Goal: Task Accomplishment & Management: Complete application form

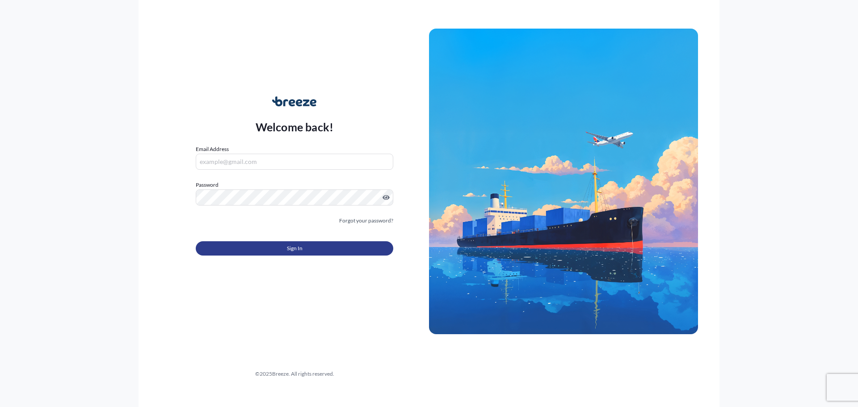
type input "[EMAIL_ADDRESS][DOMAIN_NAME]"
click at [309, 250] on button "Sign In" at bounding box center [295, 248] width 198 height 14
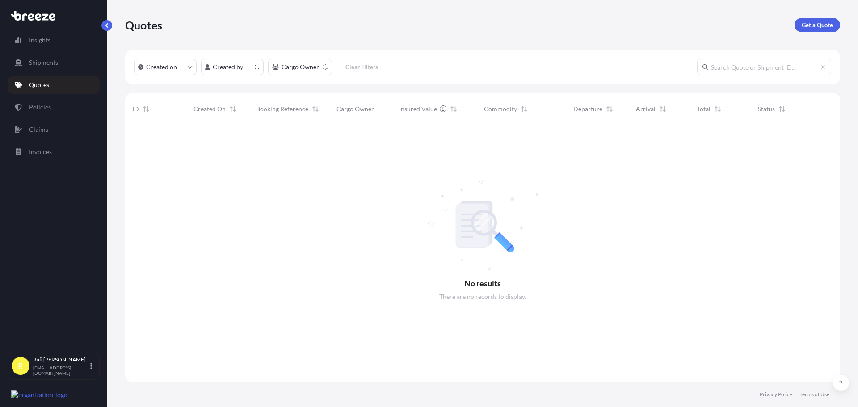
scroll to position [255, 709]
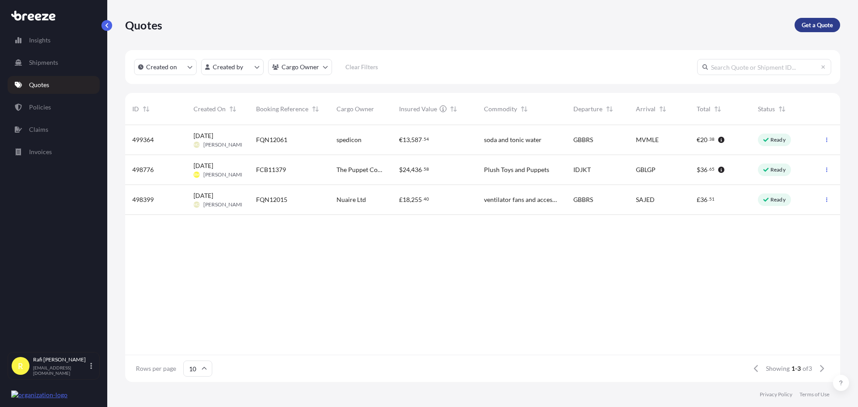
click at [821, 27] on p "Get a Quote" at bounding box center [817, 25] width 31 height 9
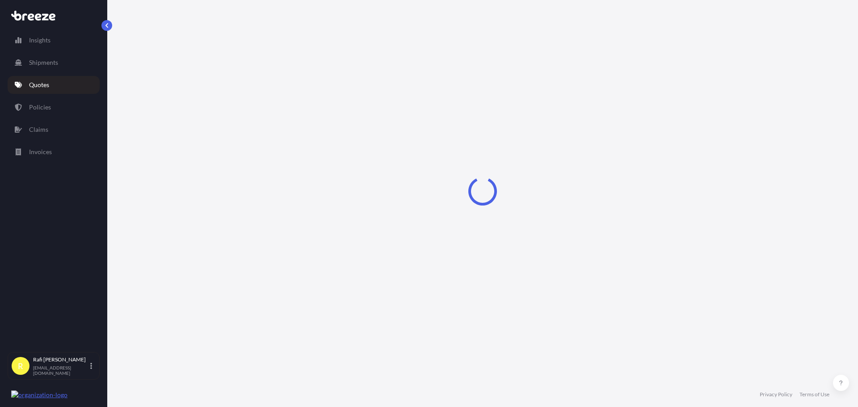
select select "Sea"
select select "1"
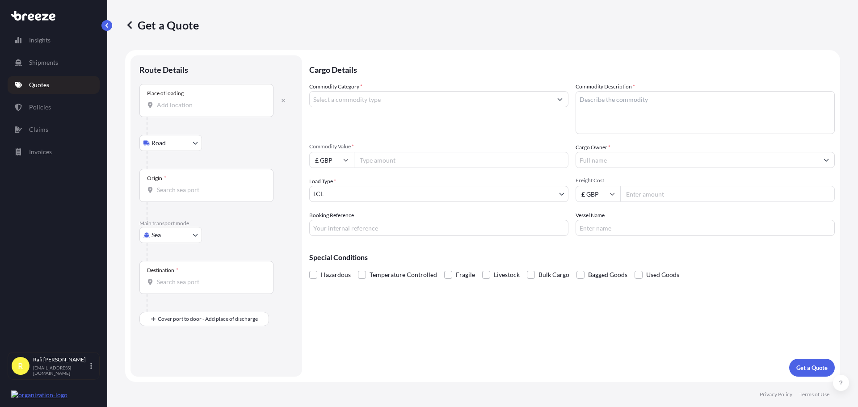
click at [175, 105] on input "Place of loading" at bounding box center [210, 105] width 106 height 9
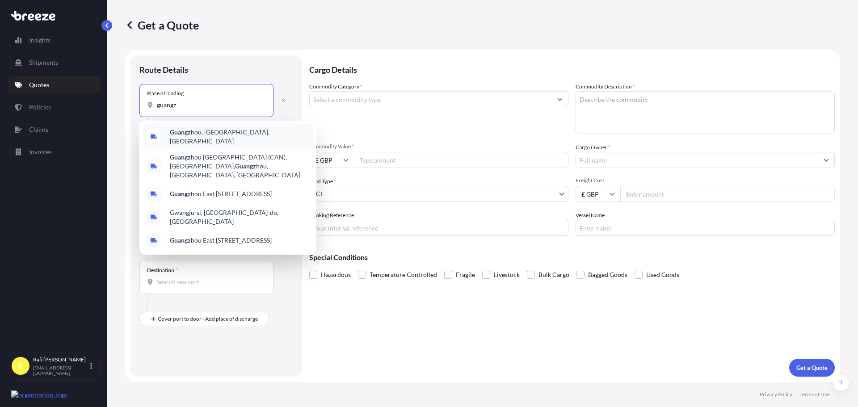
click at [192, 131] on span "Guangz hou, [GEOGRAPHIC_DATA], [GEOGRAPHIC_DATA]" at bounding box center [239, 137] width 139 height 18
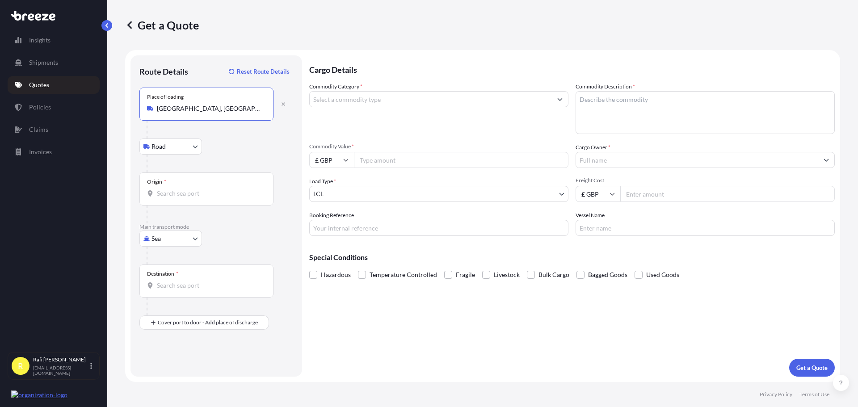
type input "[GEOGRAPHIC_DATA], [GEOGRAPHIC_DATA], [GEOGRAPHIC_DATA]"
click at [170, 194] on input "Origin *" at bounding box center [210, 193] width 106 height 9
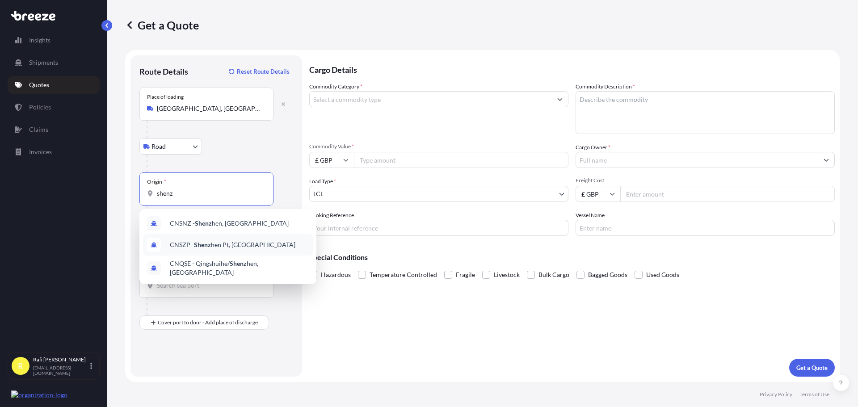
click at [190, 240] on div "CNSZP - Shenz hen Pt, [GEOGRAPHIC_DATA]" at bounding box center [228, 244] width 170 height 21
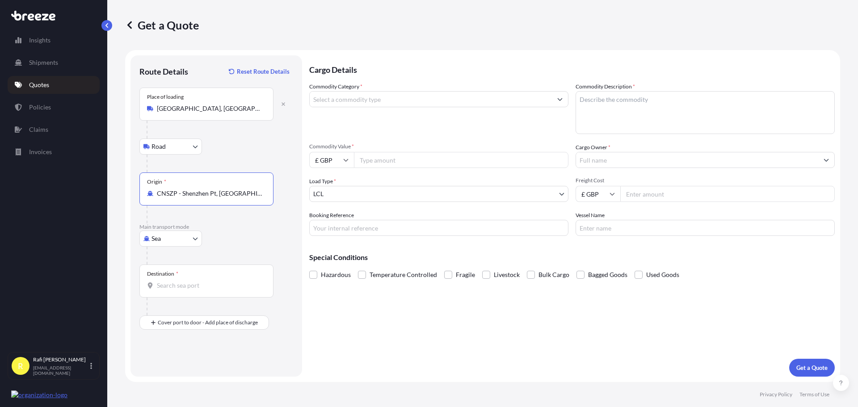
type input "CNSZP - Shenzhen Pt, [GEOGRAPHIC_DATA]"
click at [178, 279] on div "Destination *" at bounding box center [206, 281] width 134 height 33
click at [178, 281] on input "Destination *" at bounding box center [210, 285] width 106 height 9
click at [188, 321] on div "GBFXT - Felixs [PERSON_NAME], [GEOGRAPHIC_DATA]" at bounding box center [228, 317] width 170 height 25
type input "GBFXT - Felixstowe, [GEOGRAPHIC_DATA]"
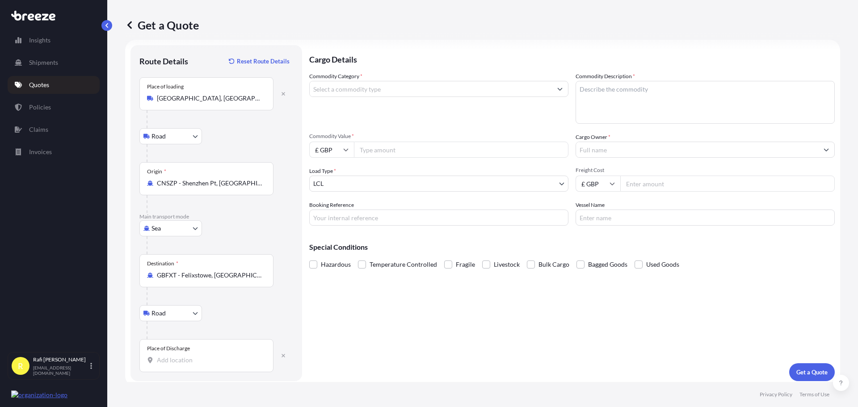
scroll to position [15, 0]
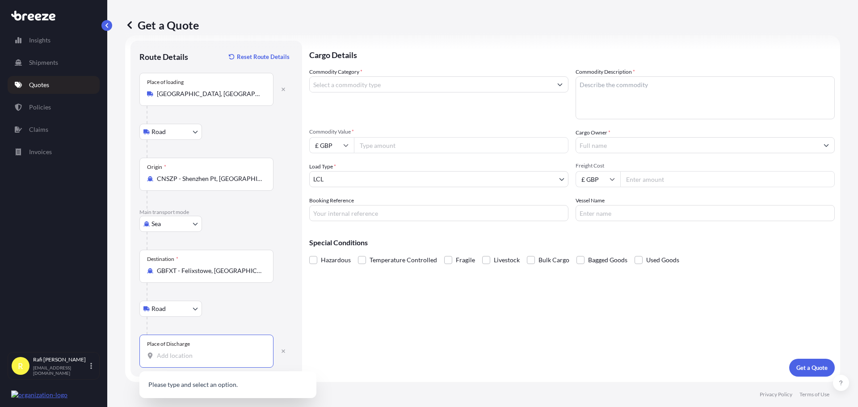
click at [191, 353] on input "Place of Discharge" at bounding box center [210, 355] width 106 height 9
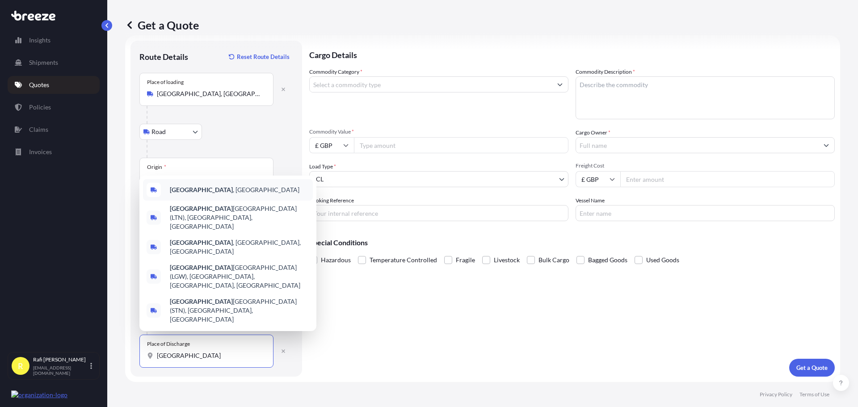
click at [195, 194] on span "[GEOGRAPHIC_DATA] , [GEOGRAPHIC_DATA]" at bounding box center [235, 190] width 130 height 9
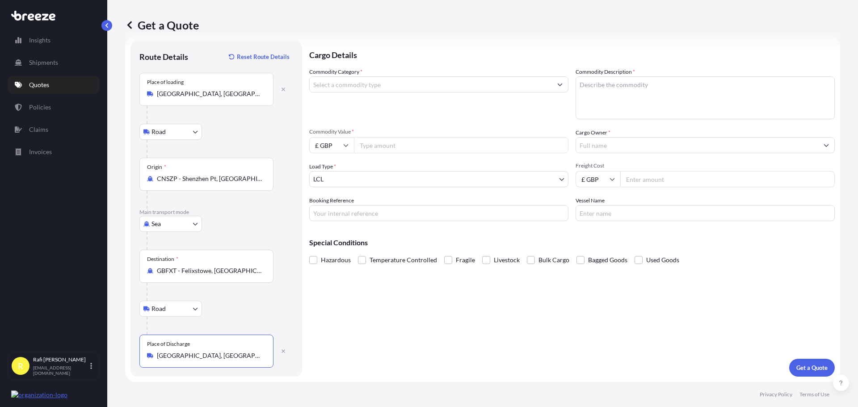
type input "[GEOGRAPHIC_DATA], [GEOGRAPHIC_DATA]"
click at [347, 86] on input "Commodity Category *" at bounding box center [431, 84] width 242 height 16
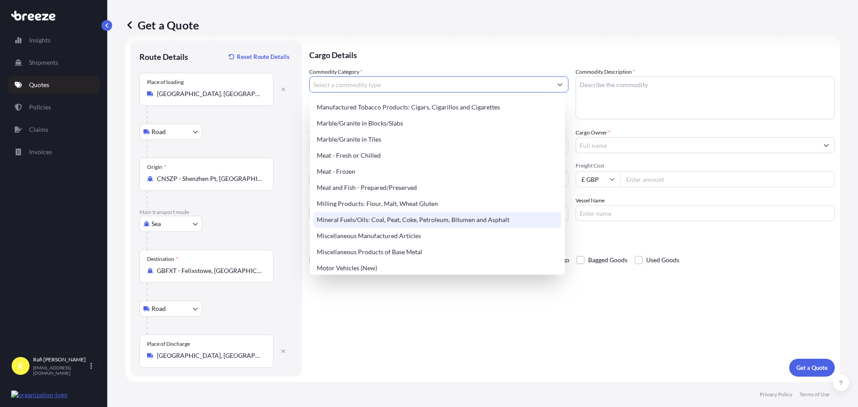
scroll to position [1143, 0]
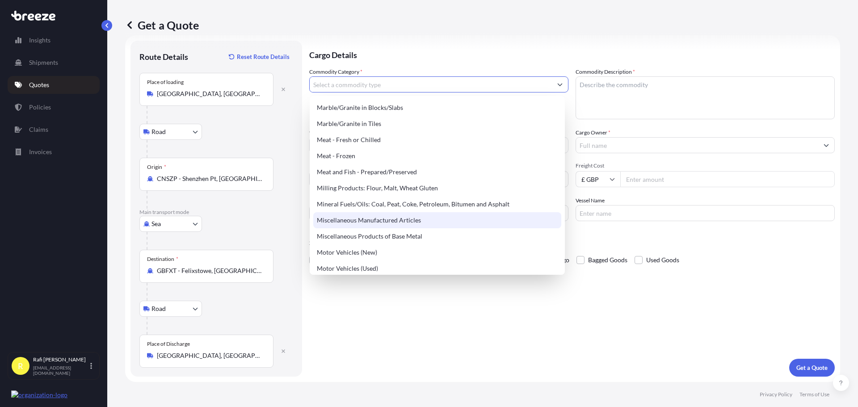
click at [401, 224] on div "Miscellaneous Manufactured Articles" at bounding box center [437, 220] width 248 height 16
type input "Miscellaneous Manufactured Articles"
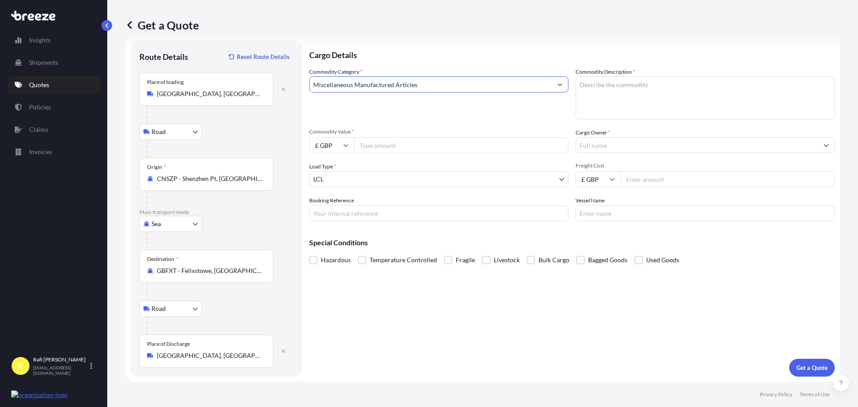
click at [638, 88] on textarea "Commodity Description *" at bounding box center [705, 97] width 259 height 43
paste textarea "Religious seasonal [DEMOGRAPHIC_DATA]"
type textarea "Religious seasonal [DEMOGRAPHIC_DATA]"
click at [379, 144] on input "Commodity Value *" at bounding box center [461, 145] width 215 height 16
type input "25000"
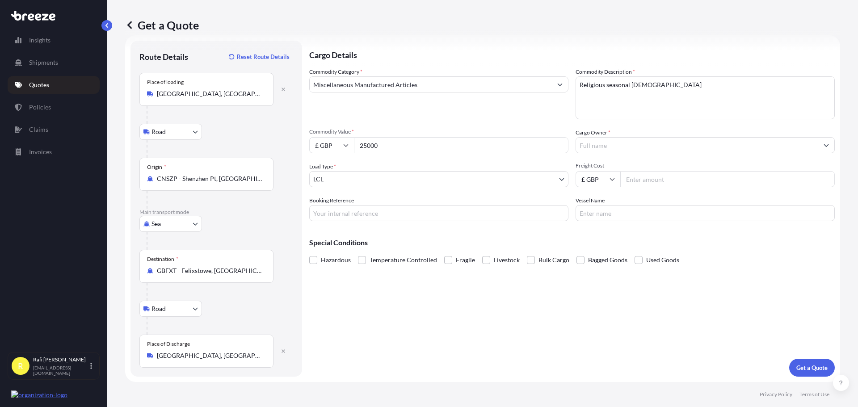
click at [597, 144] on input "Cargo Owner *" at bounding box center [697, 145] width 242 height 16
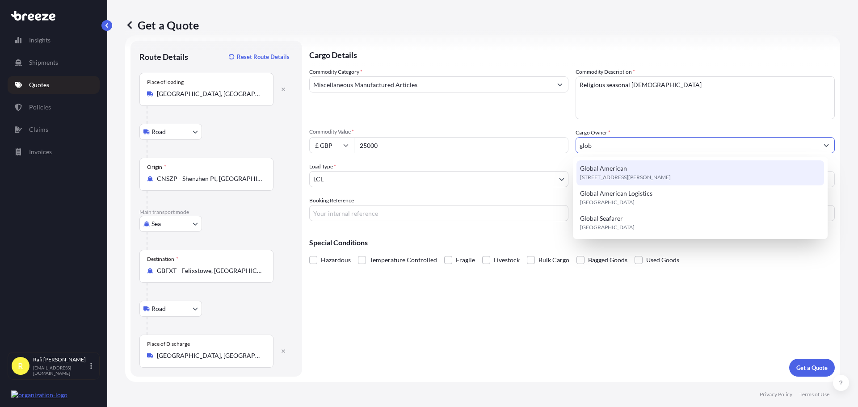
click at [600, 169] on span "Global American" at bounding box center [603, 168] width 47 height 9
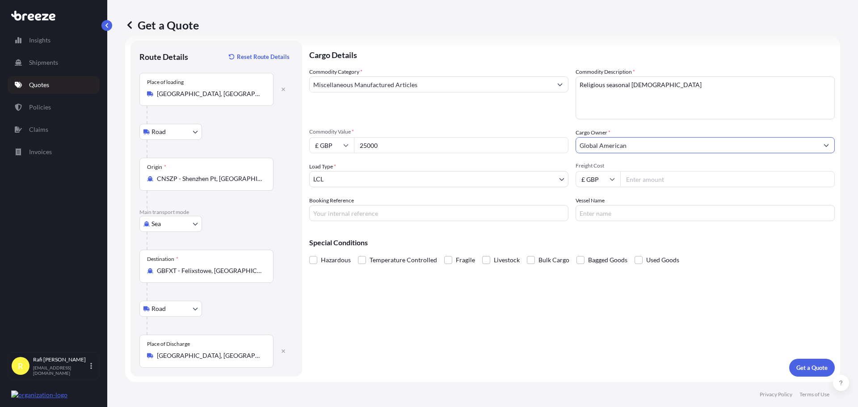
type input "Global American"
click at [604, 245] on p "Special Conditions" at bounding box center [572, 242] width 526 height 7
click at [640, 180] on input "Freight Cost" at bounding box center [728, 179] width 215 height 16
type input "1700"
click at [460, 232] on div "Special Conditions Hazardous Temperature Controlled Fragile Livestock Bulk Carg…" at bounding box center [572, 247] width 526 height 38
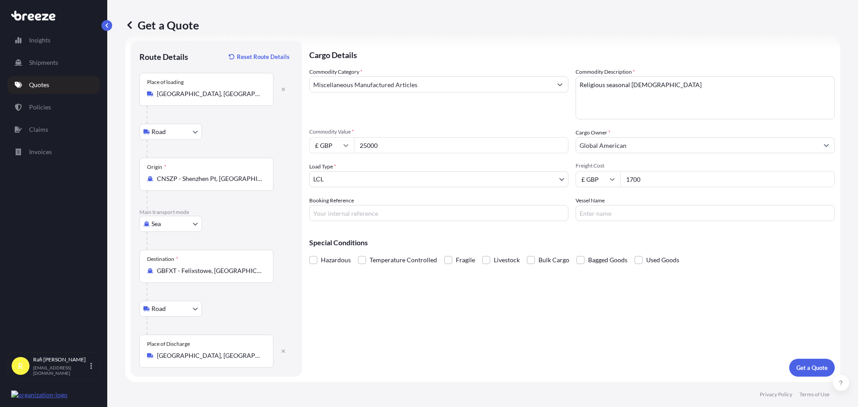
click at [340, 209] on input "Booking Reference" at bounding box center [438, 213] width 259 height 16
type input "FCB11420"
click at [808, 366] on p "Get a Quote" at bounding box center [812, 368] width 31 height 9
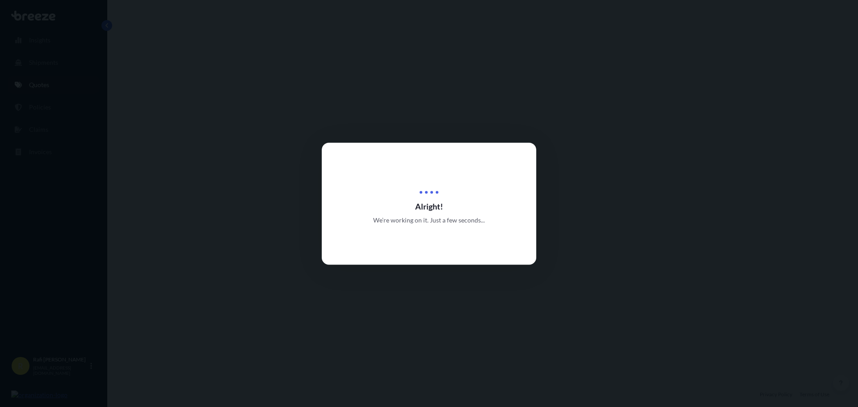
select select "Road"
select select "Sea"
select select "Road"
select select "1"
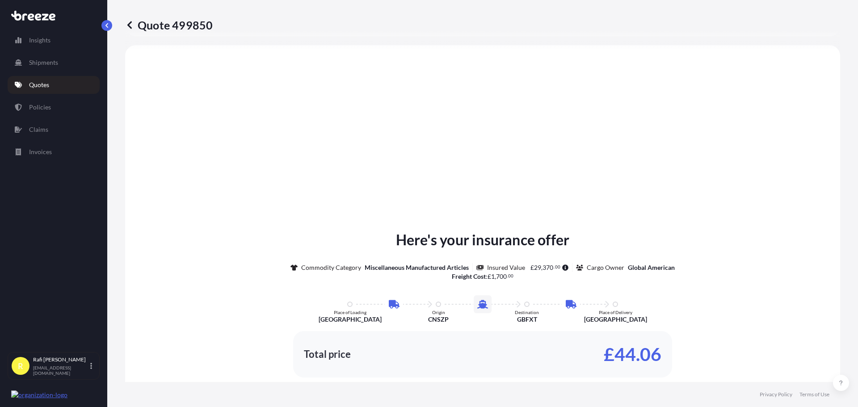
scroll to position [358, 0]
